Goal: Task Accomplishment & Management: Manage account settings

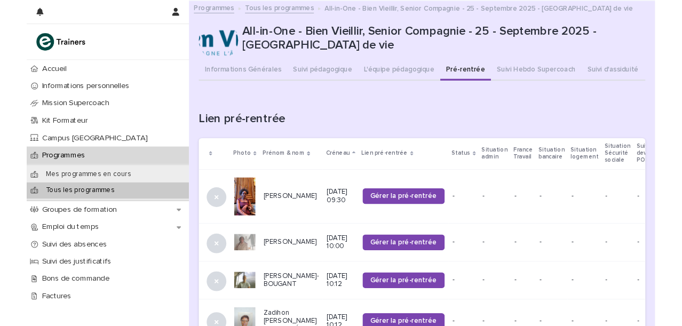
scroll to position [20, 0]
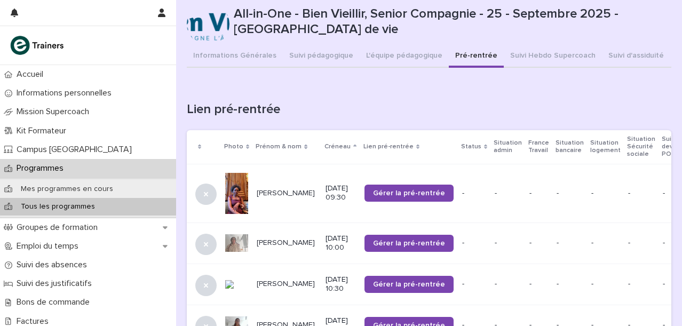
click at [73, 209] on p "Tous les programmes" at bounding box center [57, 206] width 91 height 9
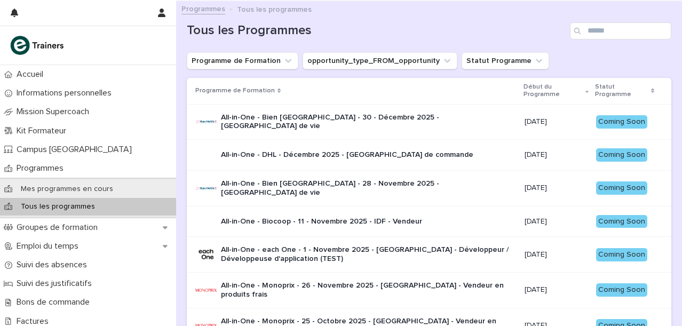
click at [585, 28] on div "Search" at bounding box center [578, 30] width 17 height 17
click at [589, 32] on input "Search" at bounding box center [620, 30] width 101 height 17
type input "**"
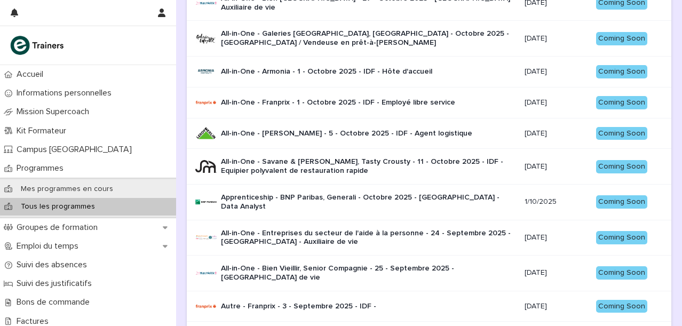
click at [376, 264] on p "All-in-One - Bien Vieillir, Senior Compagnie - 25 - Septembre 2025 - [GEOGRAPHI…" at bounding box center [368, 273] width 295 height 18
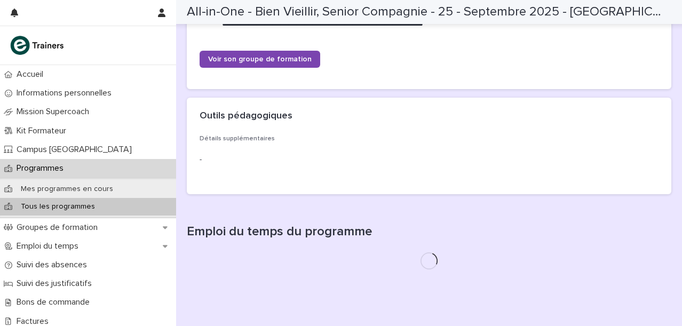
scroll to position [344, 0]
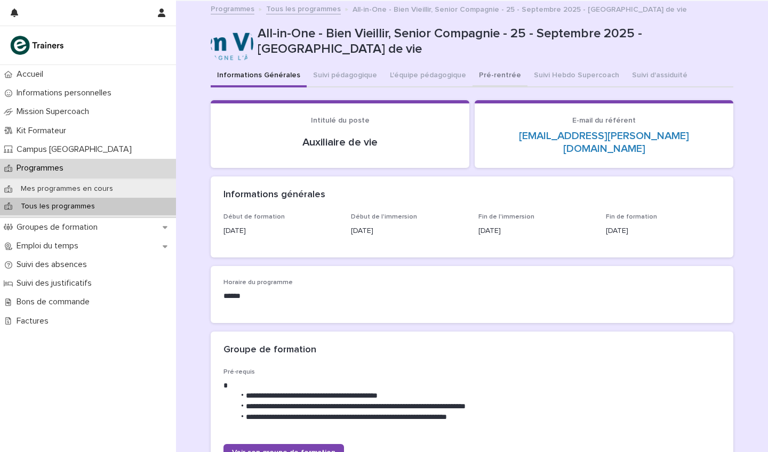
click at [489, 76] on button "Pré-rentrée" at bounding box center [500, 76] width 55 height 22
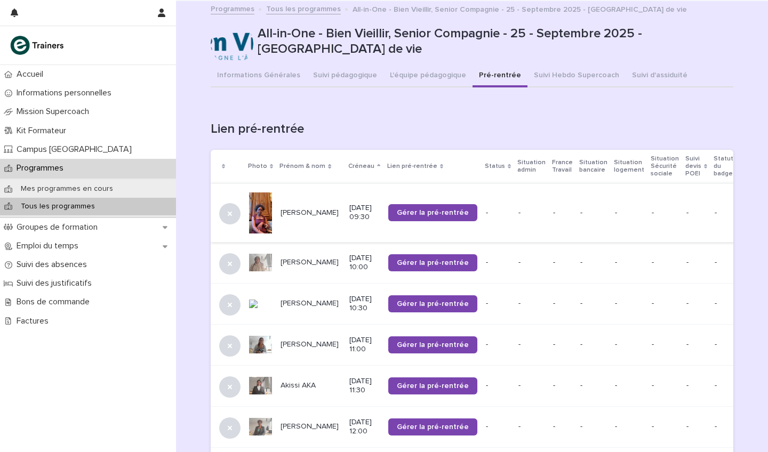
click at [473, 65] on button "Pré-rentrée" at bounding box center [500, 76] width 55 height 22
click at [336, 225] on td "[PERSON_NAME]" at bounding box center [310, 212] width 69 height 59
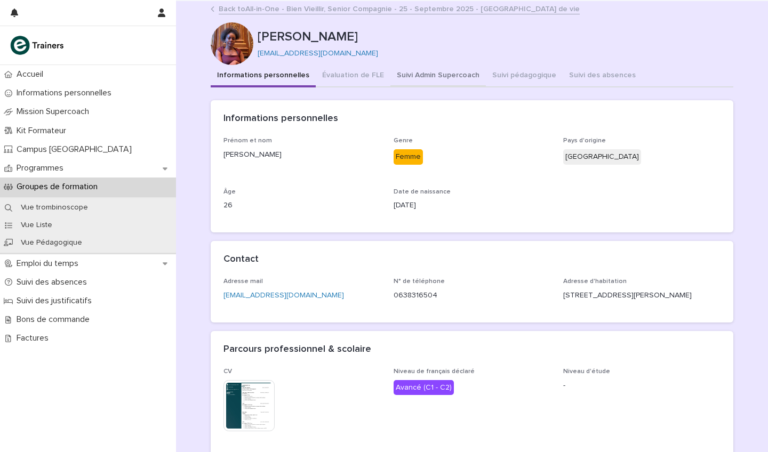
click at [435, 77] on button "Suivi Admin Supercoach" at bounding box center [437, 76] width 95 height 22
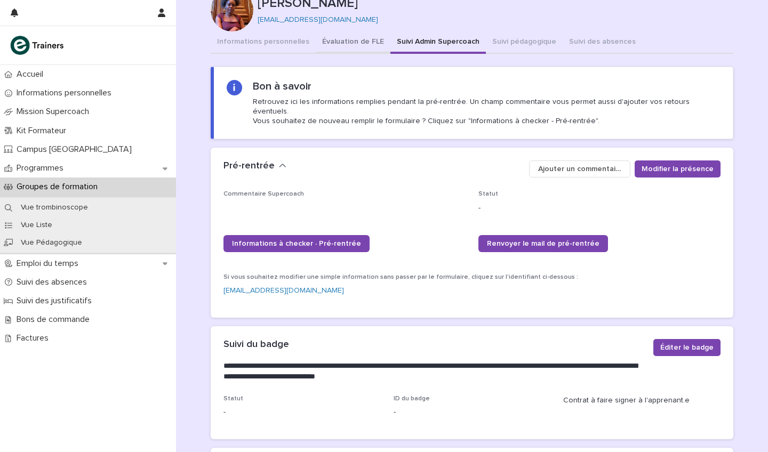
scroll to position [7, 0]
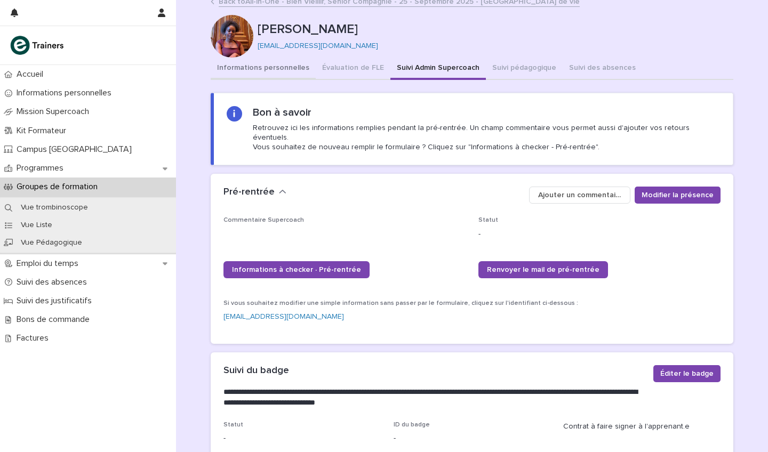
click at [265, 68] on button "Informations personnelles" at bounding box center [263, 69] width 105 height 22
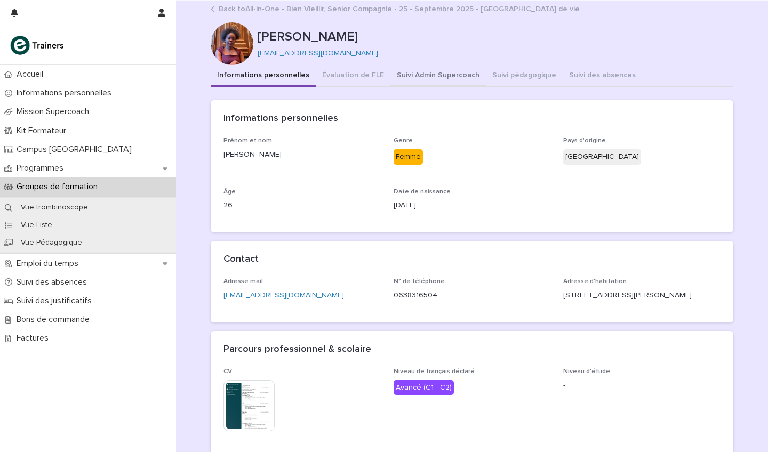
click at [426, 78] on button "Suivi Admin Supercoach" at bounding box center [437, 76] width 95 height 22
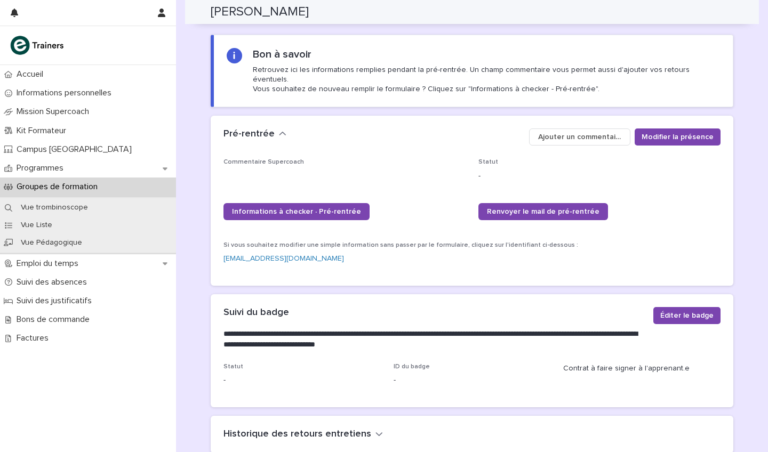
scroll to position [65, 0]
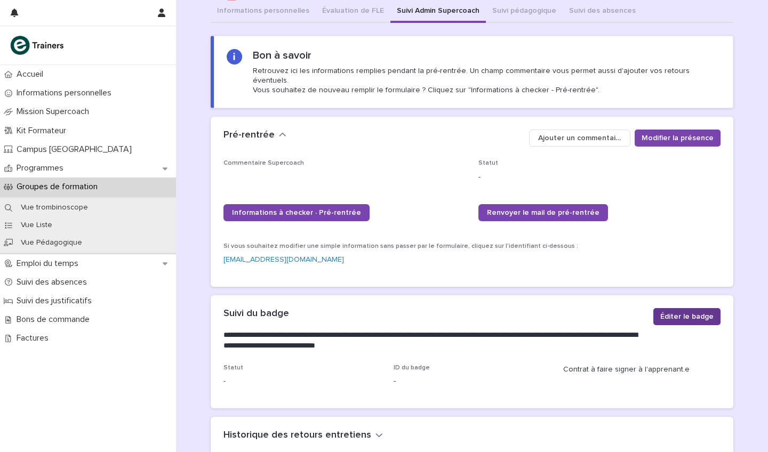
click at [668, 312] on span "Éditer le badge" at bounding box center [686, 317] width 53 height 11
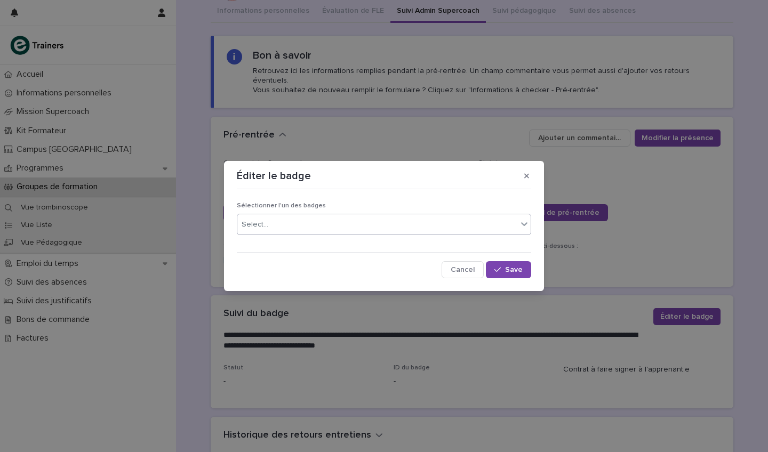
click at [524, 230] on div at bounding box center [524, 223] width 13 height 19
type input "*"
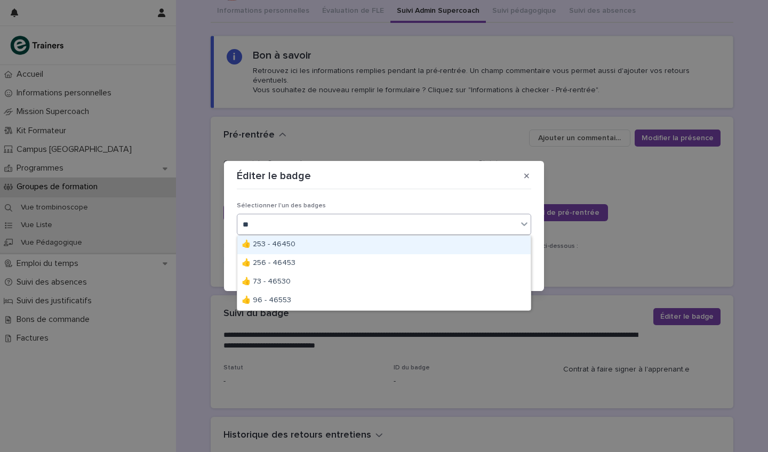
type input "*"
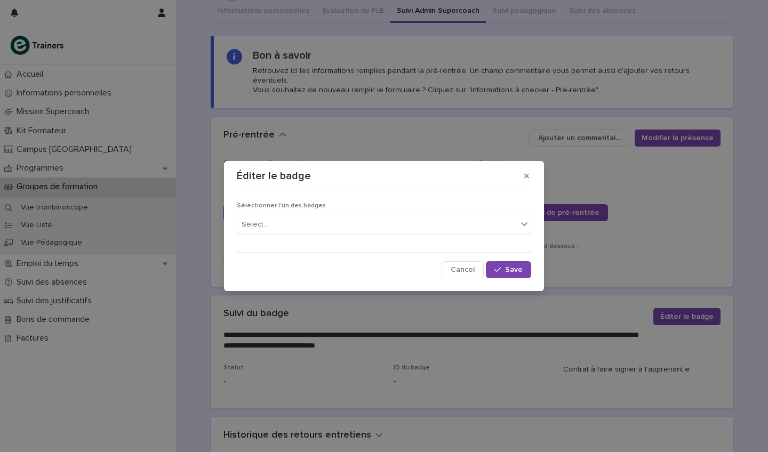
click at [590, 252] on div "Éditer le badge Sélectionner l'un des badges Select... Cancel Save" at bounding box center [384, 226] width 768 height 452
click at [527, 177] on icon "button" at bounding box center [526, 175] width 5 height 5
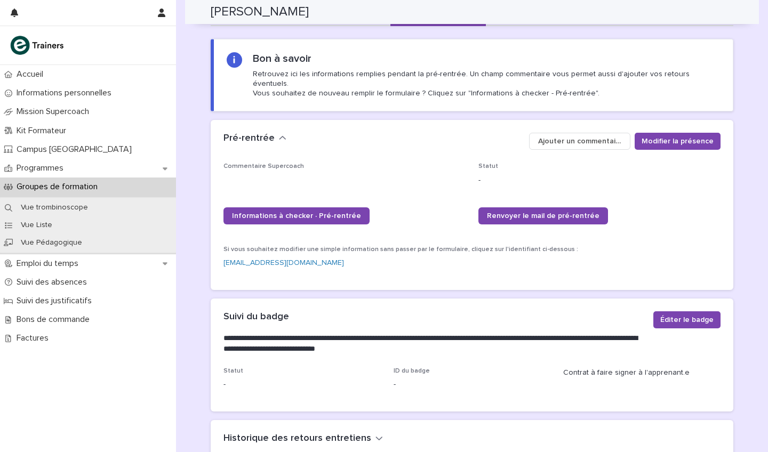
scroll to position [50, 0]
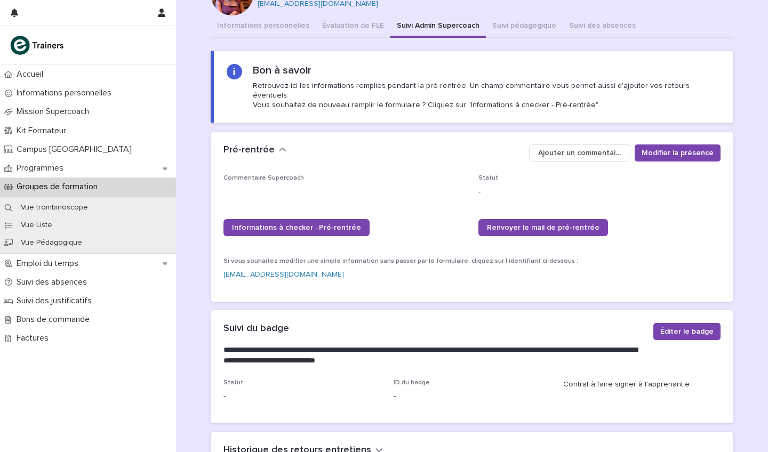
click at [366, 175] on div "Commentaire Supercoach •••" at bounding box center [344, 184] width 242 height 20
click at [604, 148] on span "Ajouter un commentaire" at bounding box center [579, 153] width 83 height 11
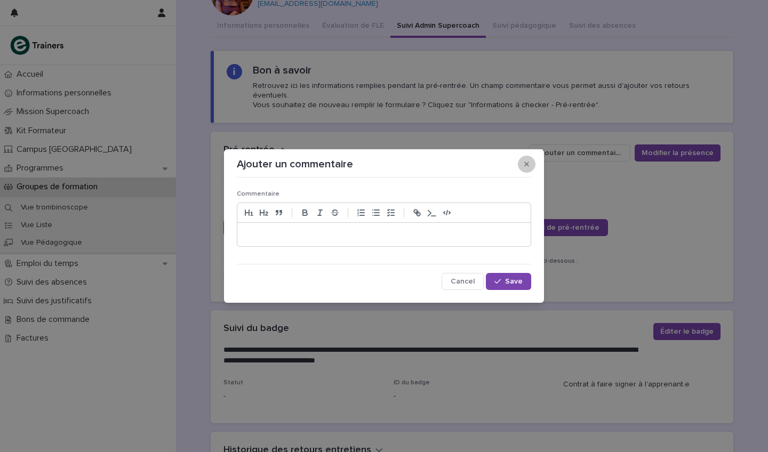
click at [524, 164] on icon "button" at bounding box center [526, 164] width 5 height 7
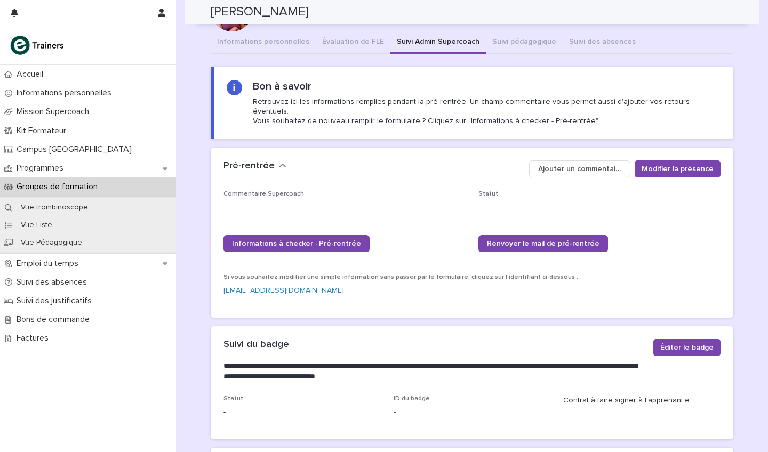
scroll to position [0, 0]
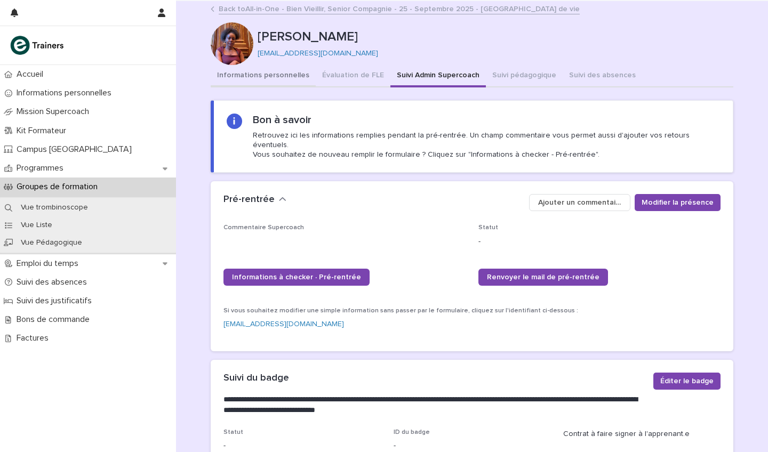
click at [278, 79] on button "Informations personnelles" at bounding box center [263, 76] width 105 height 22
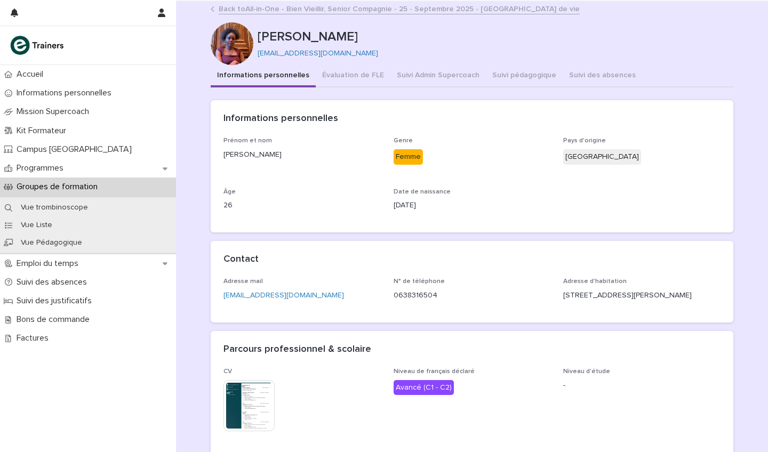
click at [413, 293] on p "0638316504" at bounding box center [472, 295] width 157 height 11
click at [327, 9] on link "Back to All-in-One - Bien Vieillir, Senior Compagnie - 25 - Septembre 2025 - [G…" at bounding box center [399, 8] width 361 height 12
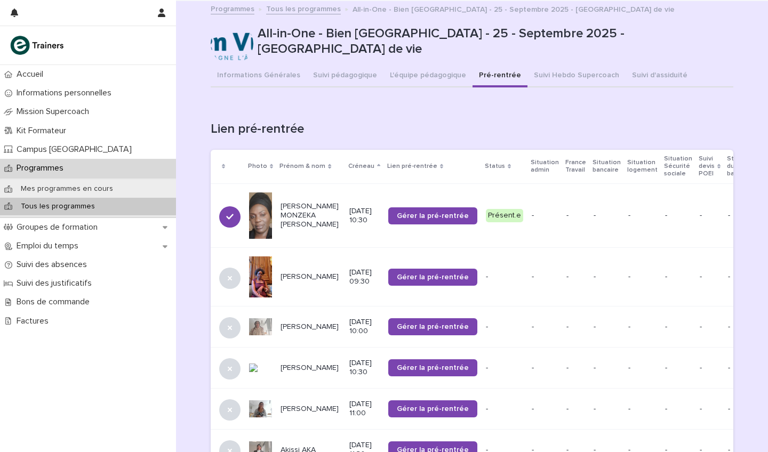
click at [490, 228] on td "Présent.e" at bounding box center [505, 215] width 46 height 65
click at [232, 214] on icon at bounding box center [230, 217] width 10 height 10
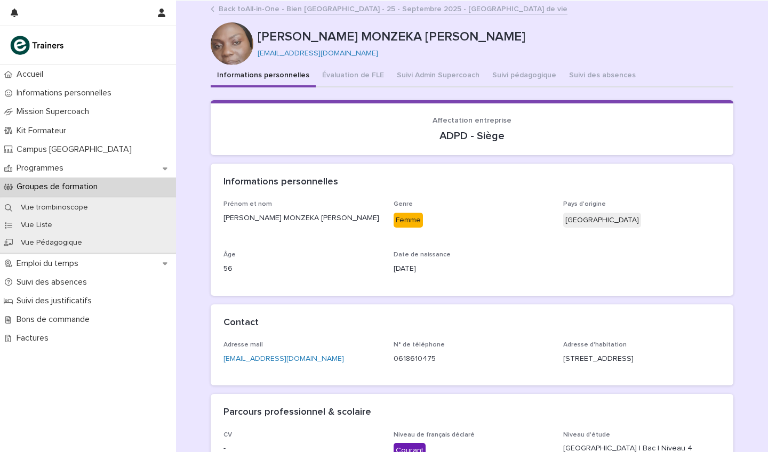
click at [238, 8] on link "Back to All-in-One - Bien [GEOGRAPHIC_DATA] - 25 - Septembre 2025 - [GEOGRAPHIC…" at bounding box center [393, 8] width 349 height 12
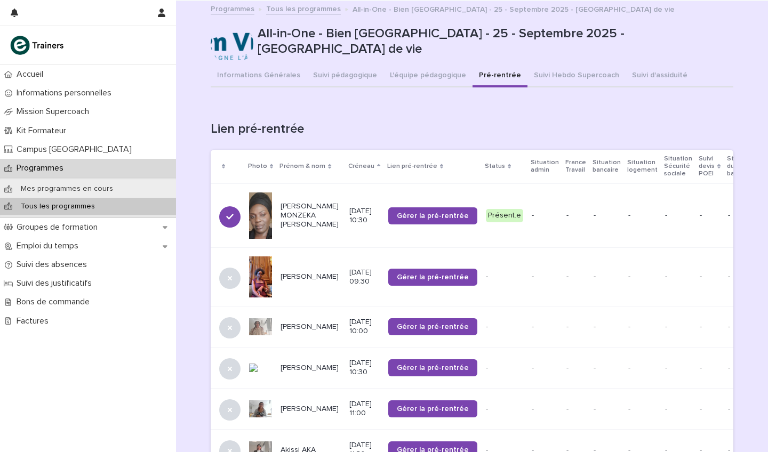
click at [332, 221] on p "[PERSON_NAME] MONZEKA [PERSON_NAME]" at bounding box center [311, 215] width 60 height 27
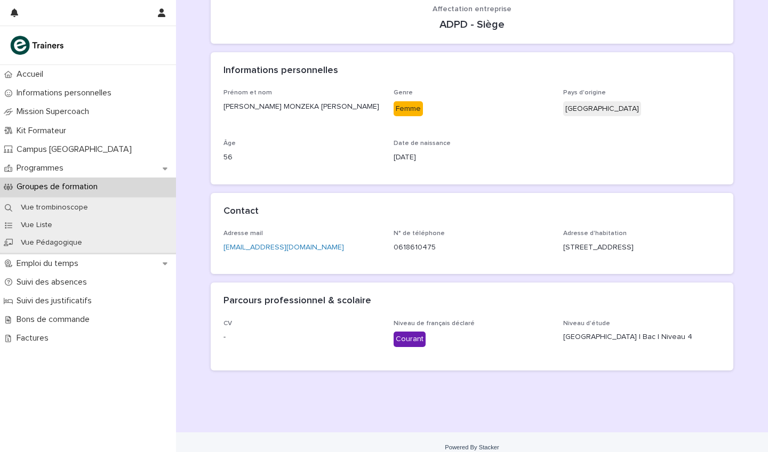
scroll to position [122, 0]
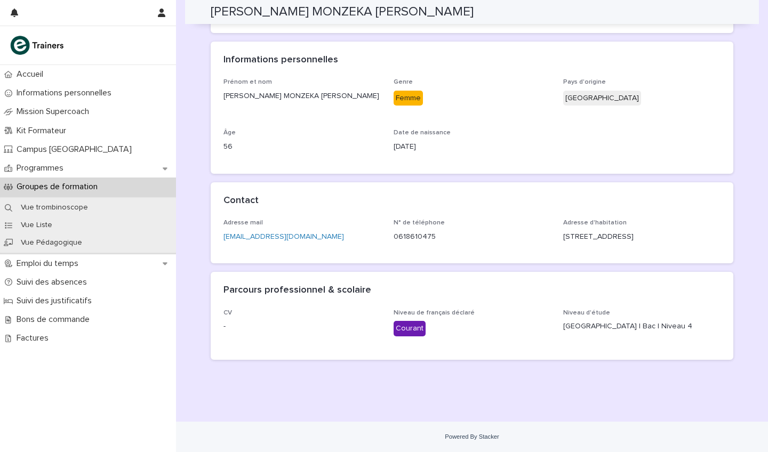
click at [402, 335] on div "Courant" at bounding box center [410, 328] width 32 height 15
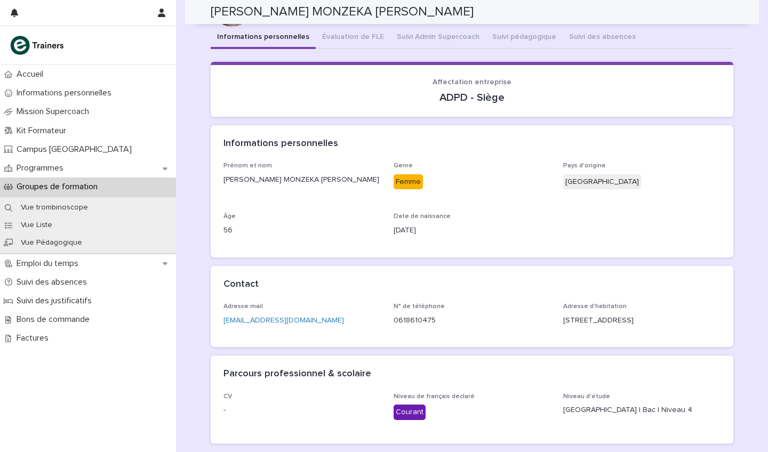
scroll to position [0, 0]
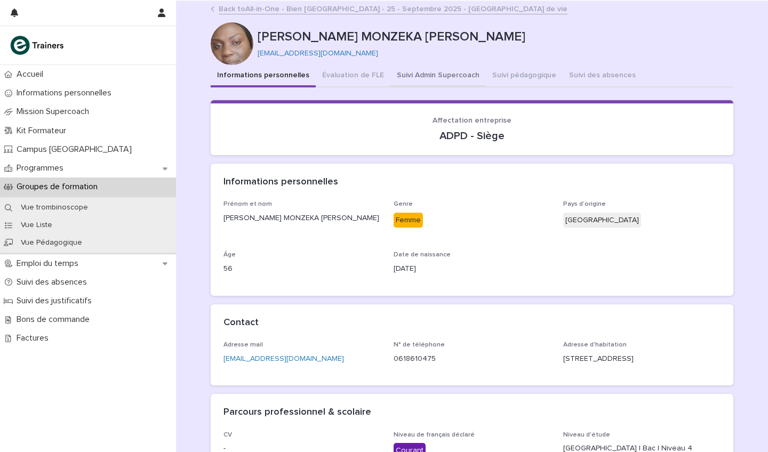
click at [421, 71] on button "Suivi Admin Supercoach" at bounding box center [437, 76] width 95 height 22
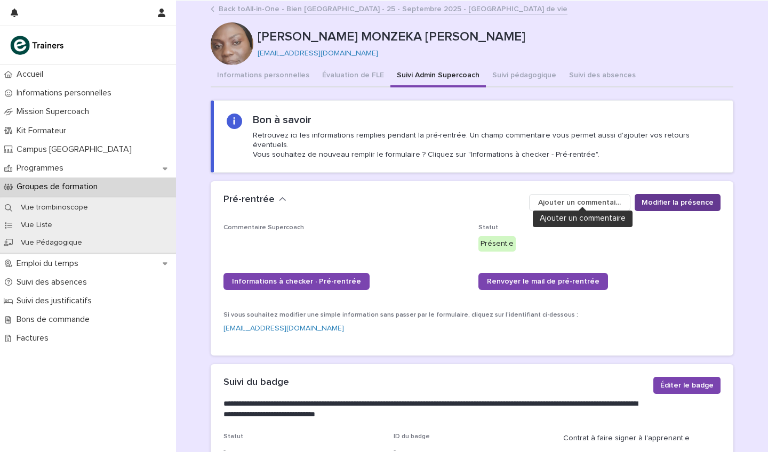
click at [644, 194] on button "Modifier la présence" at bounding box center [678, 202] width 86 height 17
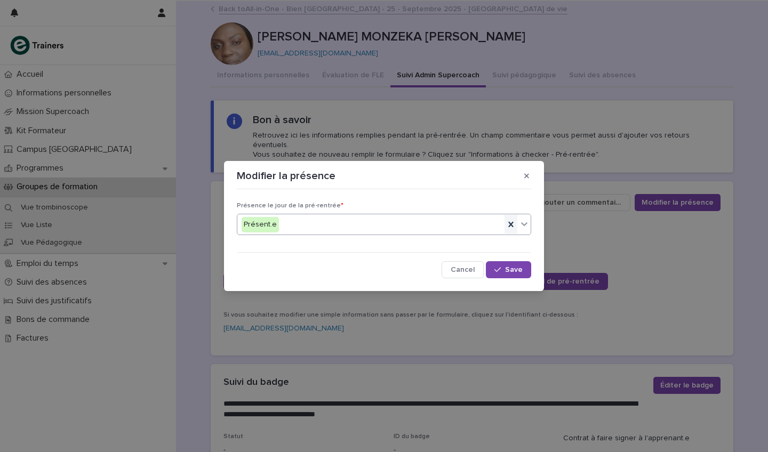
click at [511, 222] on icon at bounding box center [511, 224] width 11 height 11
click at [501, 267] on icon "button" at bounding box center [497, 269] width 6 height 7
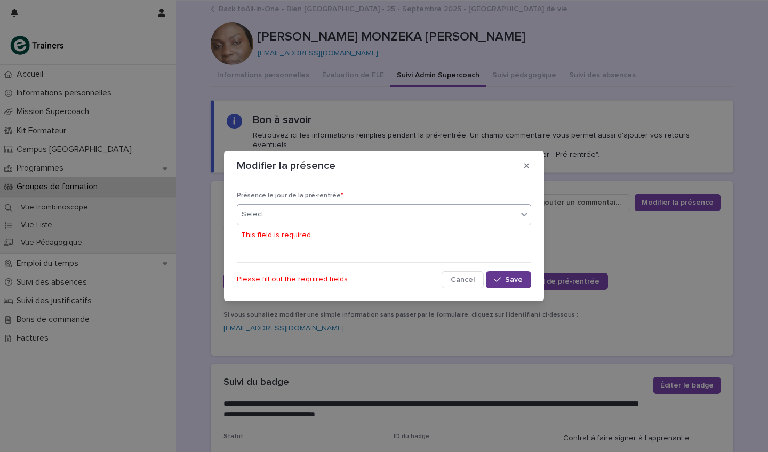
click at [518, 277] on span "Save" at bounding box center [514, 279] width 18 height 7
click at [530, 159] on button "button" at bounding box center [527, 165] width 18 height 17
